Goal: Information Seeking & Learning: Learn about a topic

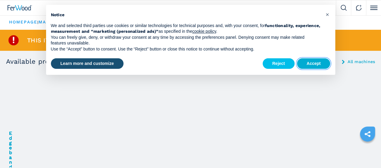
click at [315, 64] on button "Accept" at bounding box center [313, 63] width 33 height 11
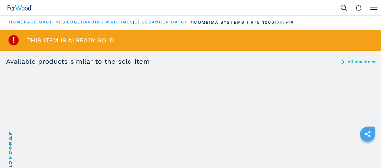
scroll to position [30, 0]
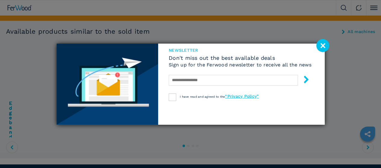
click at [325, 46] on image at bounding box center [322, 45] width 13 height 13
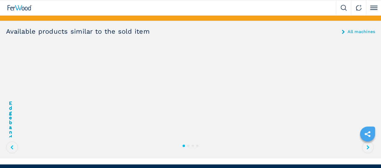
click at [0, 0] on img at bounding box center [0, 0] width 0 height 0
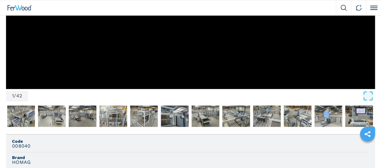
scroll to position [181, 0]
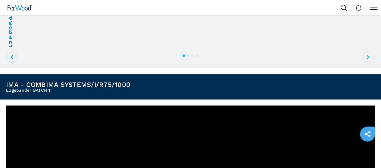
scroll to position [211, 0]
